Goal: Task Accomplishment & Management: Use online tool/utility

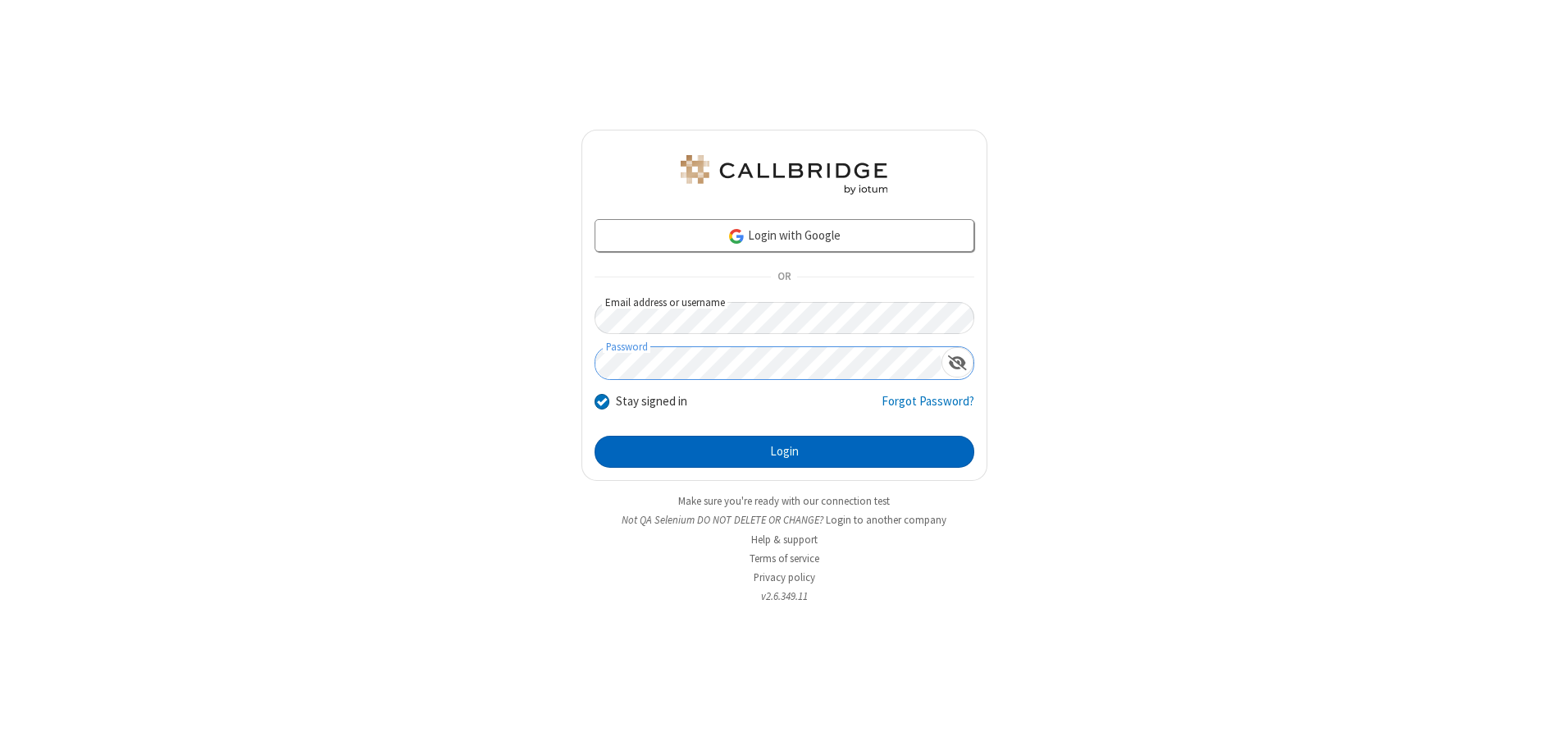
click at [784, 451] on button "Login" at bounding box center [784, 451] width 379 height 33
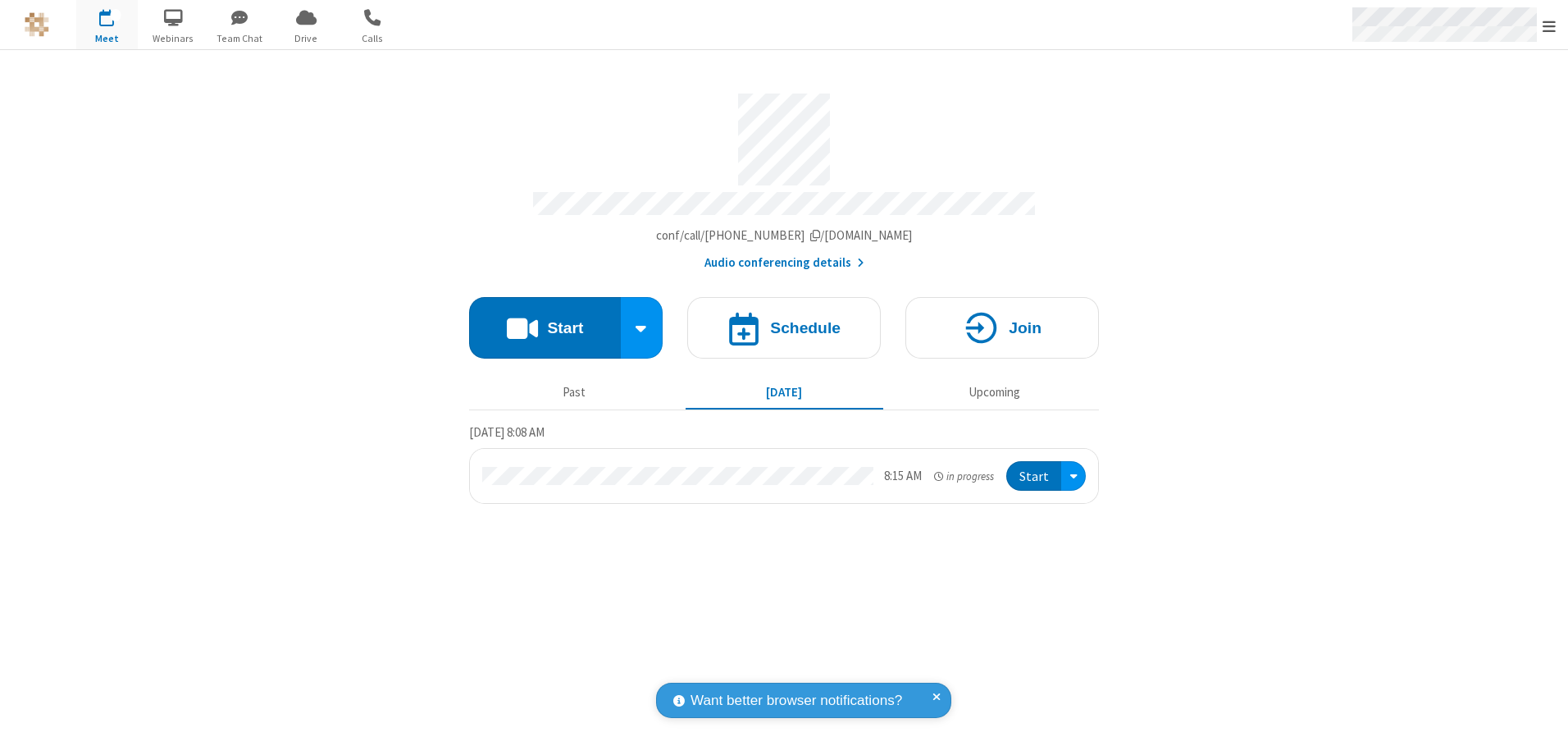
click at [1549, 25] on span "Open menu" at bounding box center [1549, 26] width 13 height 17
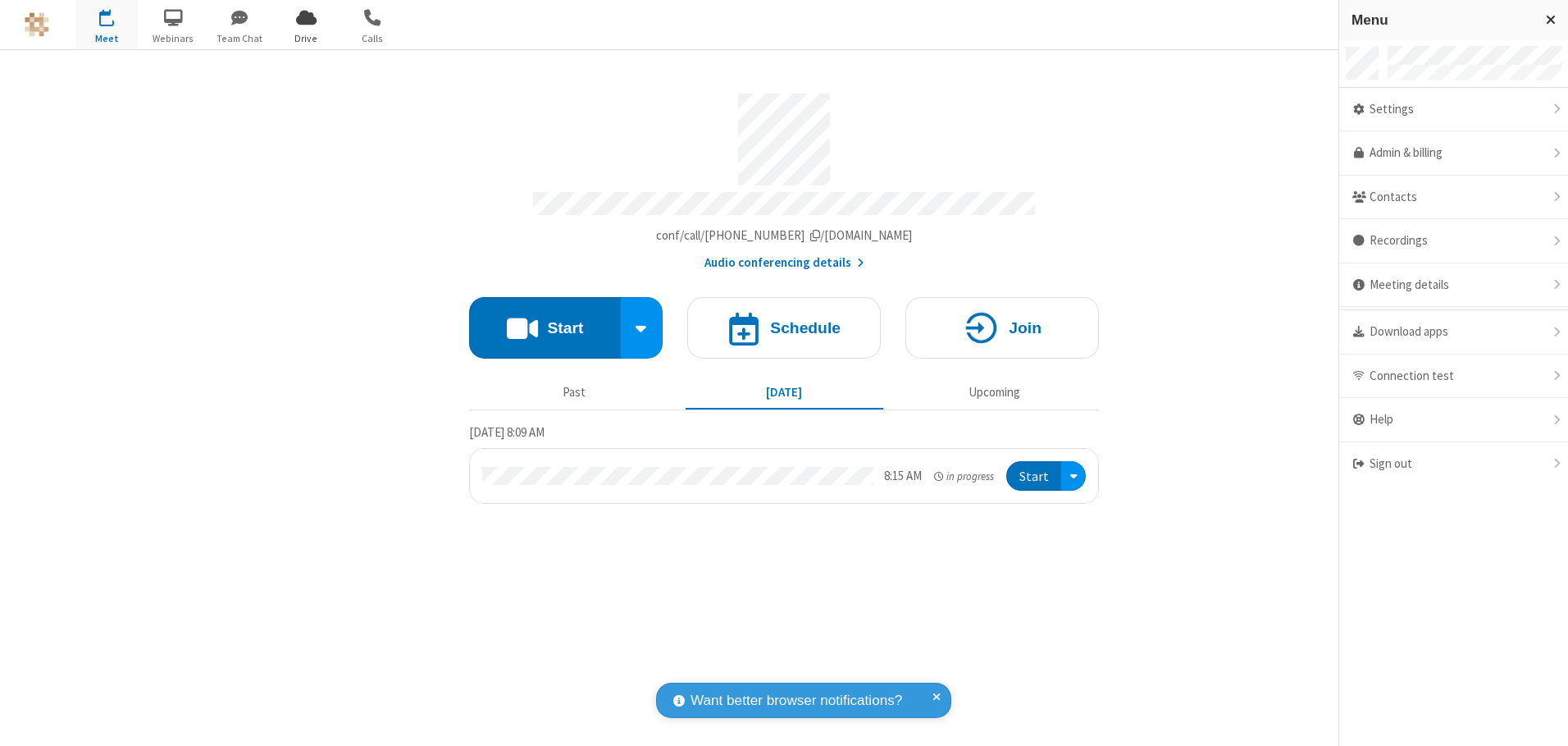
click at [306, 37] on span "Drive" at bounding box center [307, 38] width 62 height 15
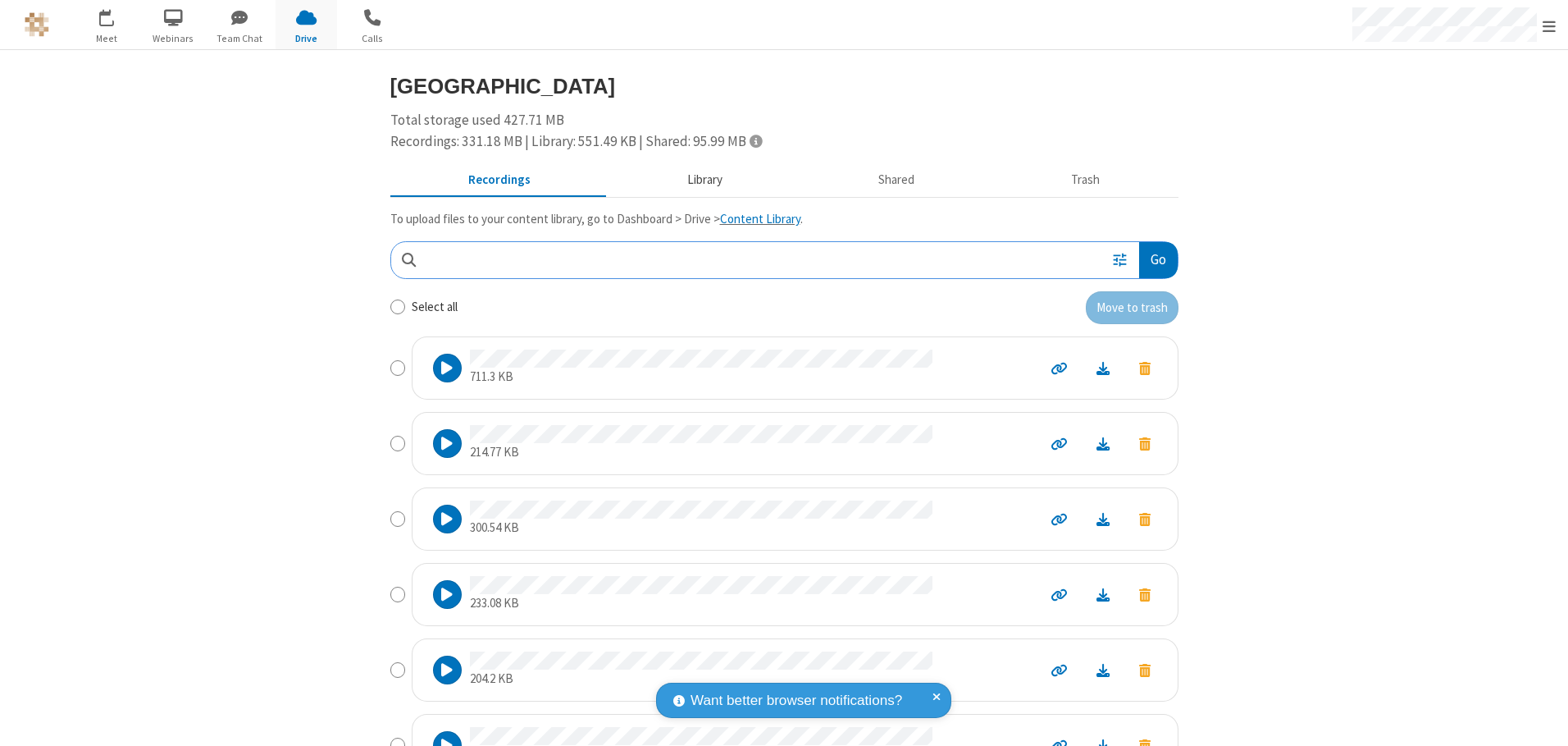
click at [696, 180] on button "Library" at bounding box center [705, 180] width 192 height 31
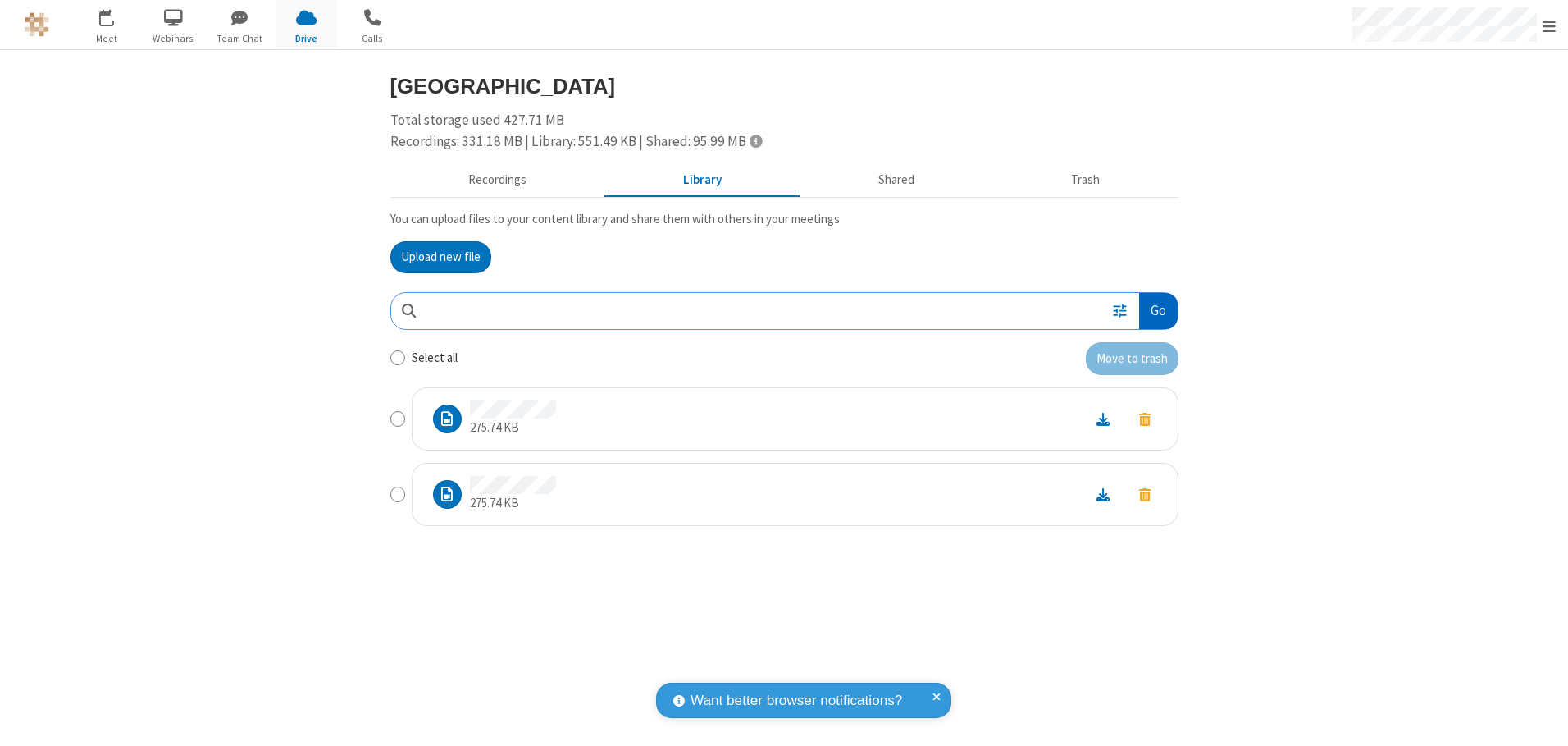
click at [1157, 311] on button "Go" at bounding box center [1158, 311] width 37 height 37
click at [440, 256] on button "Upload new file" at bounding box center [441, 257] width 101 height 33
